Goal: Task Accomplishment & Management: Manage account settings

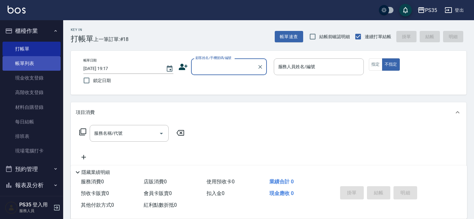
scroll to position [35, 0]
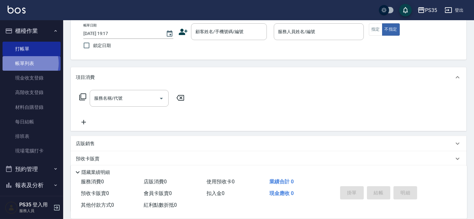
click at [26, 63] on link "帳單列表" at bounding box center [32, 63] width 58 height 15
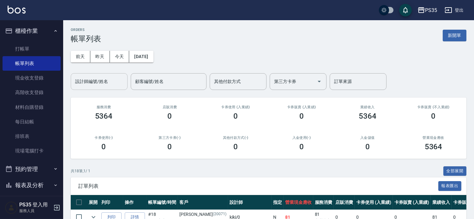
click at [92, 80] on input "設計師編號/姓名" at bounding box center [99, 81] width 51 height 11
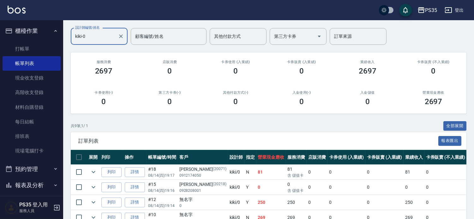
scroll to position [140, 0]
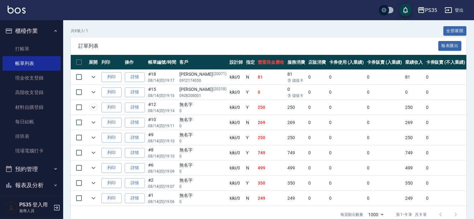
type input "kiki-0"
click at [93, 111] on icon "expand row" at bounding box center [94, 108] width 8 height 8
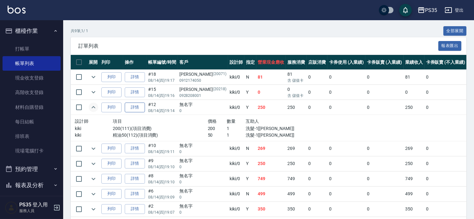
click at [142, 112] on link "詳情" at bounding box center [135, 108] width 20 height 10
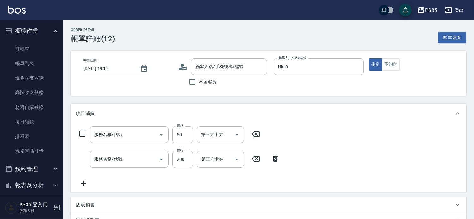
type input "[DATE] 19:14"
type input "kiki-0"
type input "精油50(112)"
type input "200(111)"
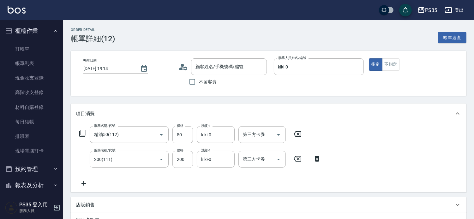
type input "無名字/0/null"
click at [299, 137] on icon at bounding box center [297, 134] width 16 height 8
click at [105, 137] on div "服務名稱/代號 服務名稱/代號" at bounding box center [129, 134] width 79 height 17
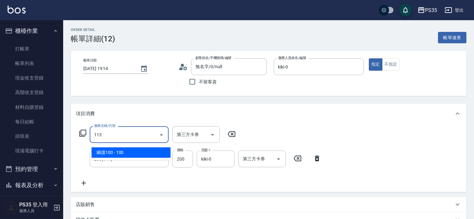
type input "瞬護100(113)"
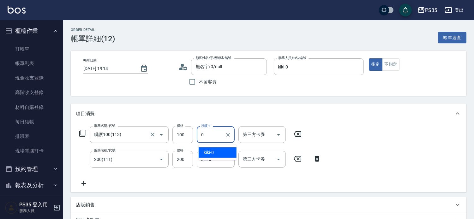
type input "kiki-0"
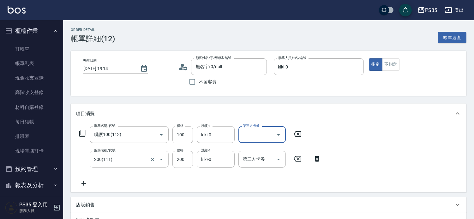
scroll to position [105, 0]
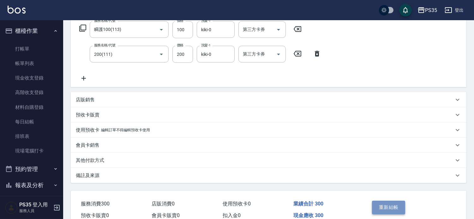
click at [379, 207] on button "重新結帳" at bounding box center [388, 207] width 33 height 13
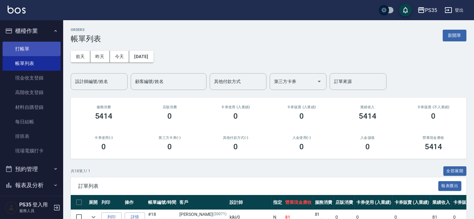
click at [21, 53] on link "打帳單" at bounding box center [32, 49] width 58 height 15
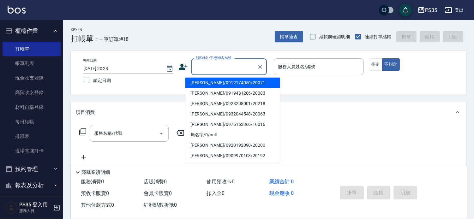
click at [227, 68] on input "顧客姓名/手機號碼/編號" at bounding box center [224, 66] width 61 height 11
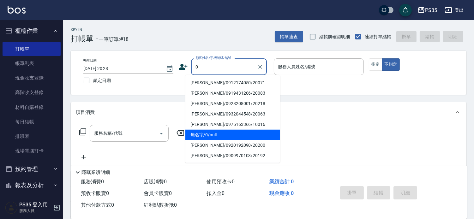
click at [215, 136] on li "無名字/0/null" at bounding box center [232, 135] width 95 height 10
type input "無名字/0/null"
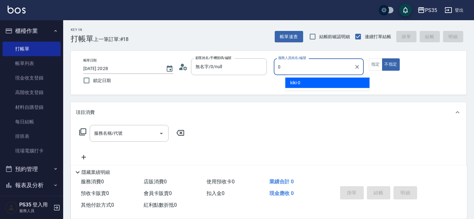
type input "kiki-0"
type button "false"
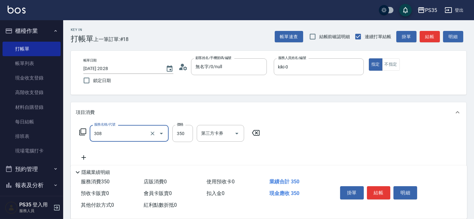
type input "洗+剪(308)"
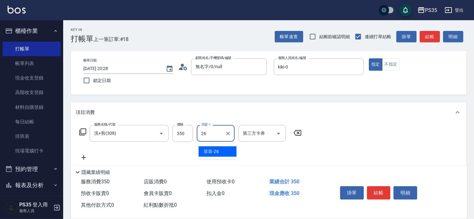
type input "菲菲-26"
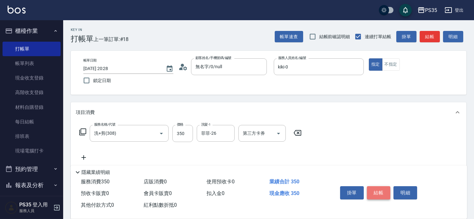
click at [379, 186] on button "結帳" at bounding box center [379, 192] width 24 height 13
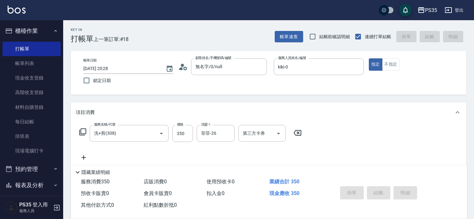
type input "[DATE] 20:29"
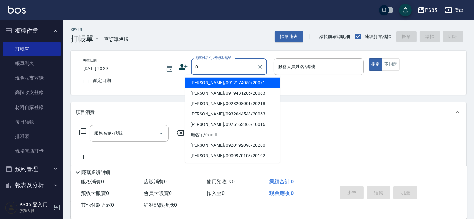
type input "[PERSON_NAME]/0912174050/20071"
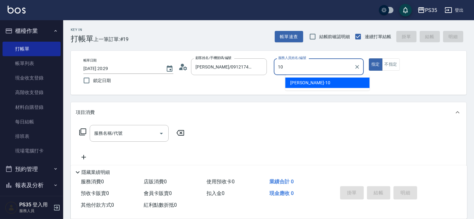
type input "10"
type button "true"
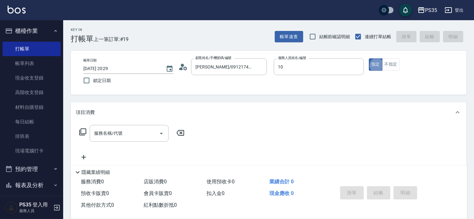
type input "[PERSON_NAME]-10"
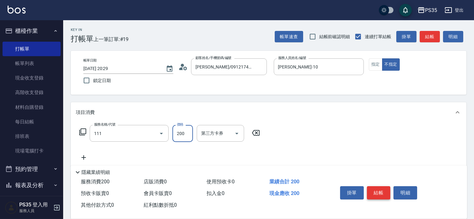
type input "200(111)"
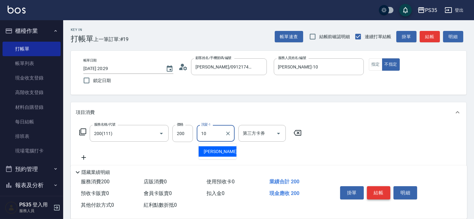
type input "[PERSON_NAME]-10"
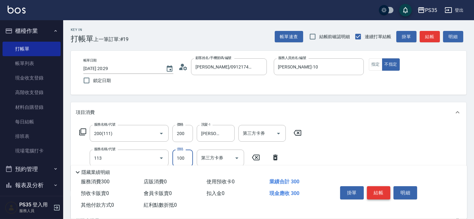
type input "瞬護100(113)"
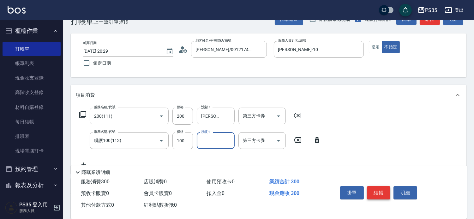
scroll to position [35, 0]
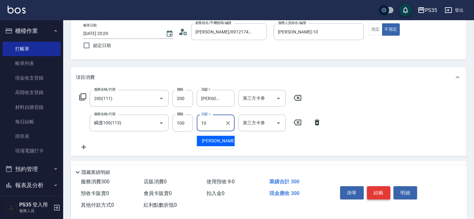
type input "[PERSON_NAME]-10"
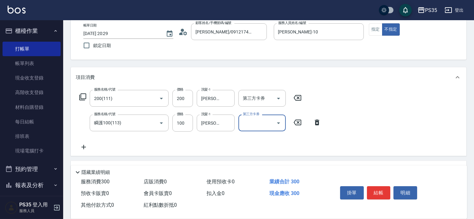
click at [379, 186] on button "結帳" at bounding box center [379, 192] width 24 height 13
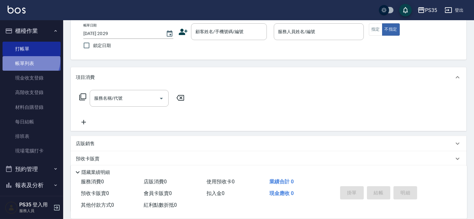
click at [30, 61] on link "帳單列表" at bounding box center [32, 63] width 58 height 15
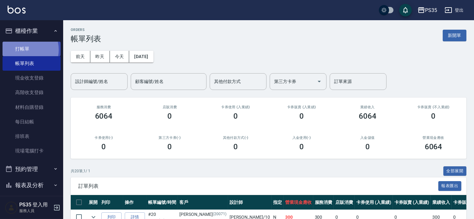
click at [24, 50] on link "打帳單" at bounding box center [32, 49] width 58 height 15
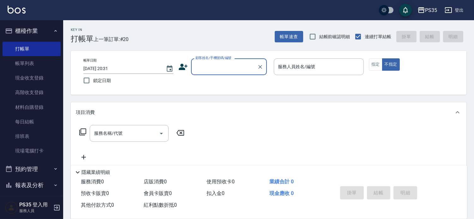
click at [226, 68] on input "顧客姓名/手機號碼/編號" at bounding box center [224, 66] width 61 height 11
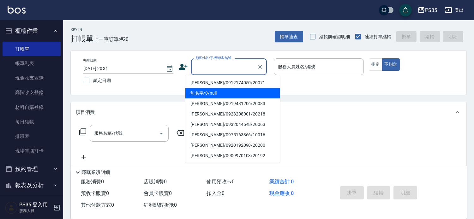
click at [215, 89] on li "無名字/0/null" at bounding box center [232, 93] width 95 height 10
type input "無名字/0/null"
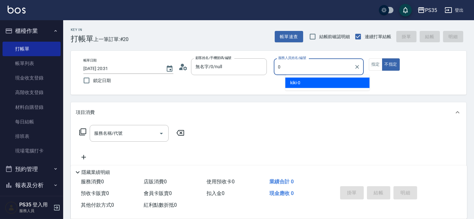
type input "kiki-0"
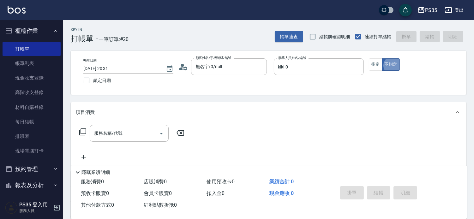
type button "false"
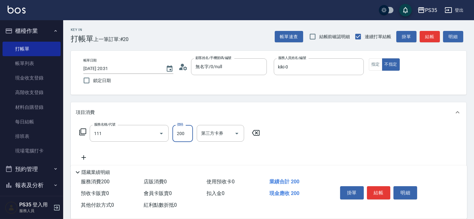
type input "200(111)"
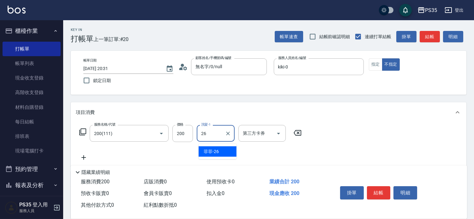
type input "菲菲-26"
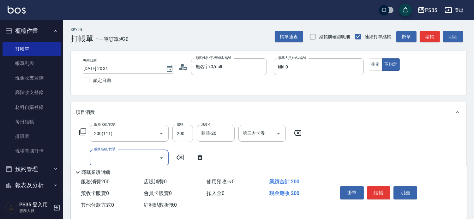
scroll to position [35, 0]
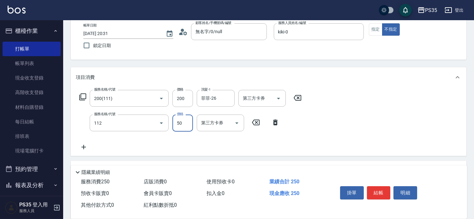
type input "精油50(112)"
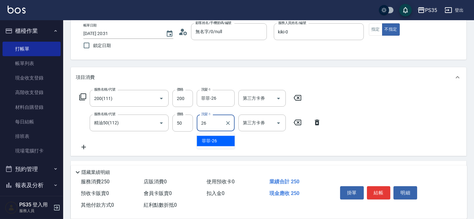
type input "菲菲-26"
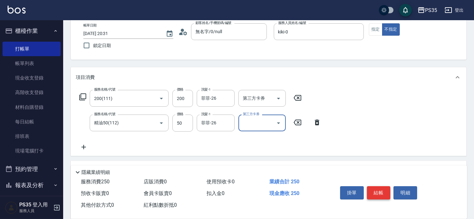
click at [387, 186] on button "結帳" at bounding box center [379, 192] width 24 height 13
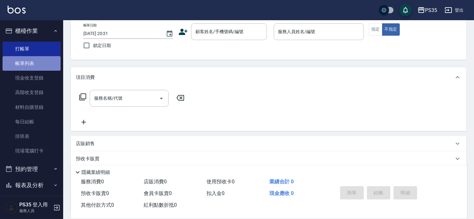
click at [33, 65] on link "帳單列表" at bounding box center [32, 63] width 58 height 15
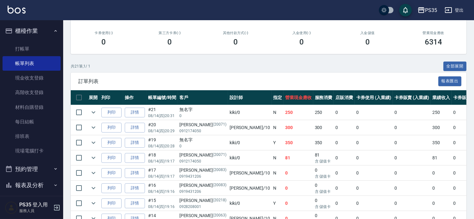
scroll to position [105, 0]
click at [135, 132] on link "詳情" at bounding box center [135, 127] width 20 height 10
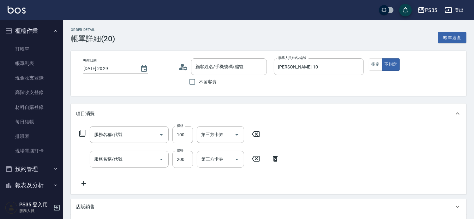
type input "[DATE] 20:29"
type input "[PERSON_NAME]-10"
type input "瞬護100(113)"
type input "200(111)"
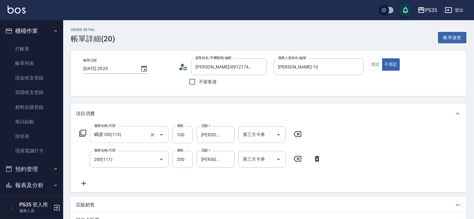
type input "[PERSON_NAME]/0912174050/20071"
click at [262, 67] on icon "Clear" at bounding box center [260, 67] width 4 height 4
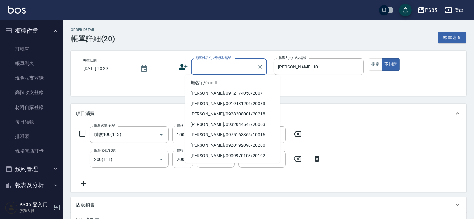
click at [232, 69] on input "顧客姓名/手機號碼/編號" at bounding box center [224, 66] width 61 height 11
click at [219, 83] on li "無名字/0/null" at bounding box center [232, 83] width 95 height 10
type input "無名字/0/null"
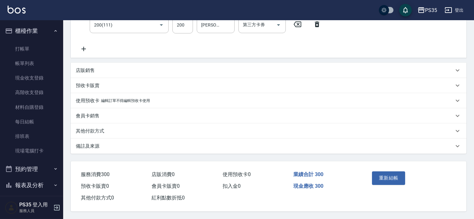
scroll to position [140, 0]
click at [381, 177] on button "重新結帳" at bounding box center [388, 177] width 33 height 13
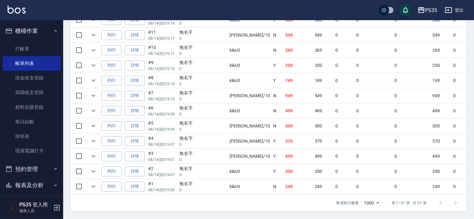
scroll to position [351, 0]
click at [25, 120] on link "每日結帳" at bounding box center [32, 122] width 58 height 15
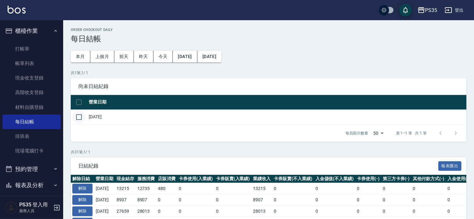
click at [80, 121] on input "checkbox" at bounding box center [78, 116] width 13 height 13
checkbox input "true"
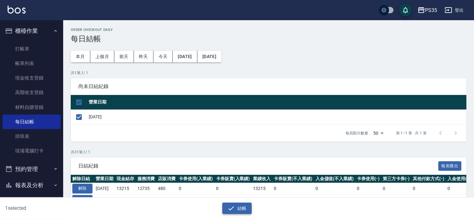
click at [240, 210] on button "結帳" at bounding box center [236, 209] width 29 height 12
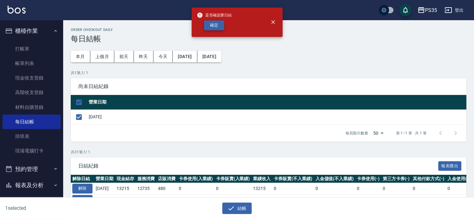
click at [212, 24] on button "確定" at bounding box center [214, 26] width 20 height 10
checkbox input "false"
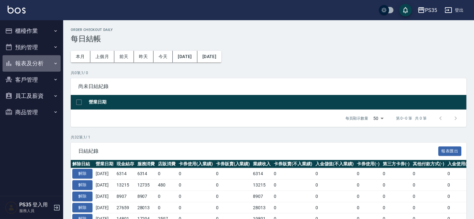
click at [27, 64] on button "報表及分析" at bounding box center [32, 63] width 58 height 16
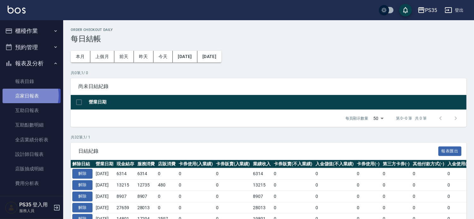
click at [22, 95] on link "店家日報表" at bounding box center [32, 96] width 58 height 15
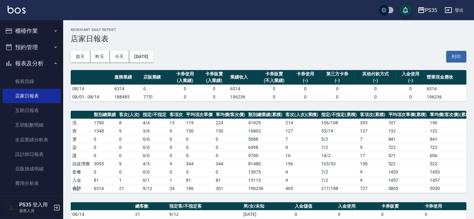
click at [27, 31] on button "櫃檯作業" at bounding box center [32, 31] width 58 height 16
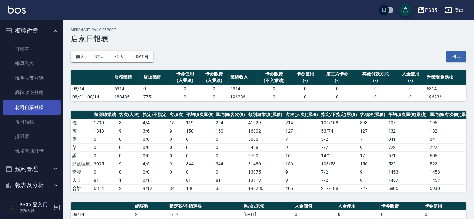
drag, startPoint x: 27, startPoint y: 121, endPoint x: 39, endPoint y: 113, distance: 14.5
click at [26, 121] on link "每日結帳" at bounding box center [32, 122] width 58 height 15
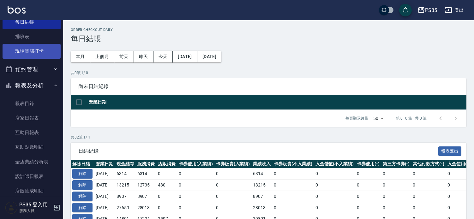
scroll to position [105, 0]
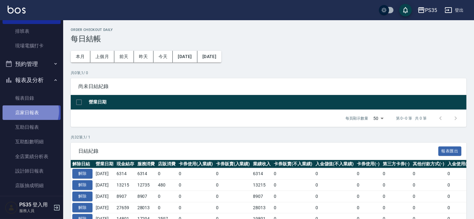
click at [30, 111] on link "店家日報表" at bounding box center [32, 112] width 58 height 15
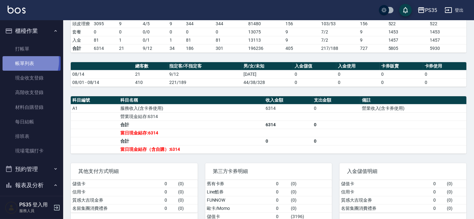
click at [23, 61] on link "帳單列表" at bounding box center [32, 63] width 58 height 15
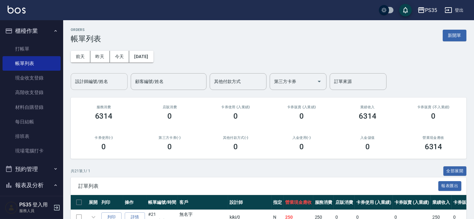
click at [101, 82] on div "設計師編號/姓名 設計師編號/姓名" at bounding box center [99, 81] width 57 height 17
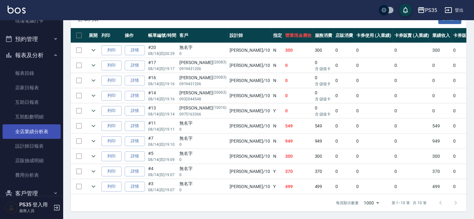
scroll to position [140, 0]
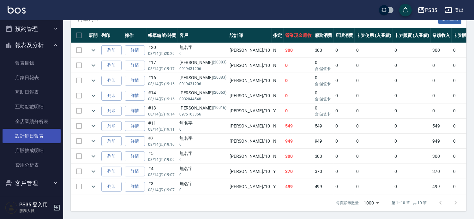
type input "[PERSON_NAME]-10"
click at [30, 136] on link "設計師日報表" at bounding box center [32, 136] width 58 height 15
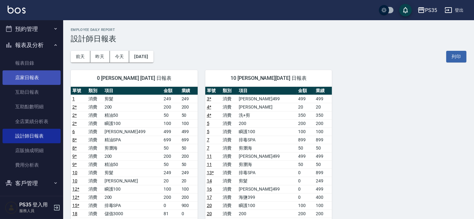
click at [26, 79] on link "店家日報表" at bounding box center [32, 77] width 58 height 15
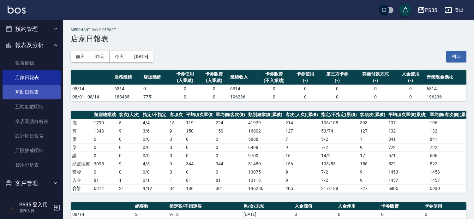
click at [15, 91] on link "互助日報表" at bounding box center [32, 92] width 58 height 15
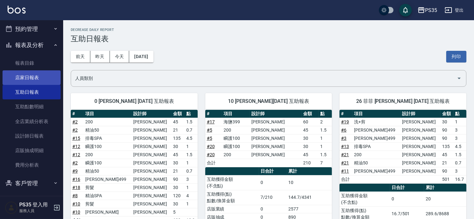
click at [33, 77] on link "店家日報表" at bounding box center [32, 77] width 58 height 15
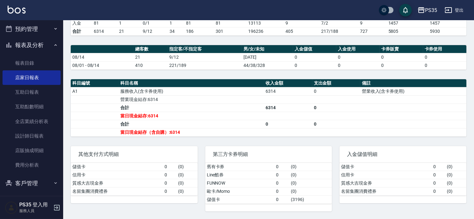
scroll to position [164, 0]
